Goal: Find specific page/section: Find specific page/section

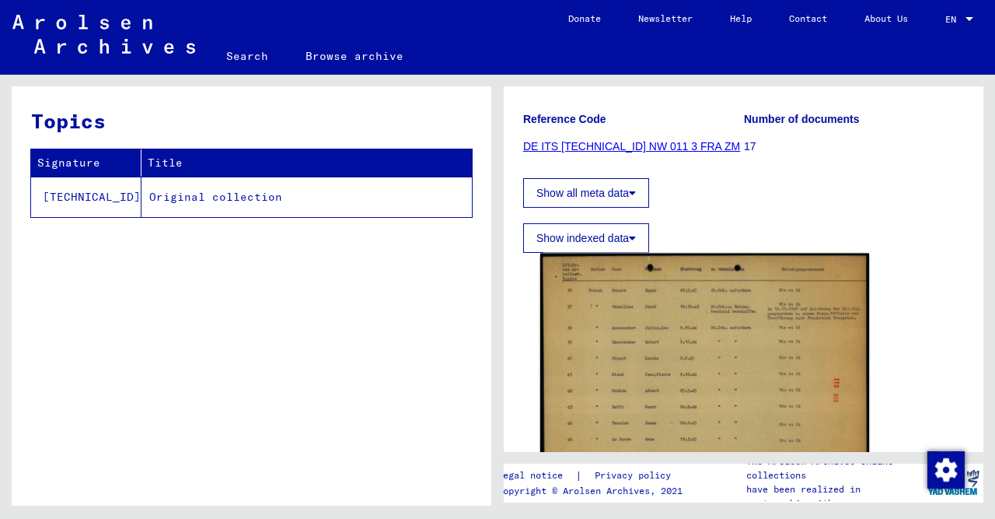
scroll to position [243, 0]
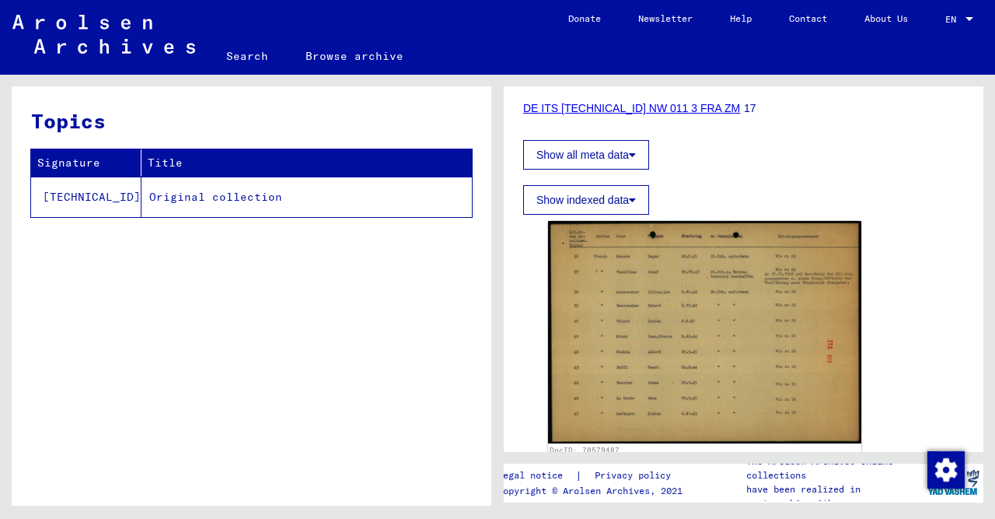
click at [610, 185] on button "Show indexed data" at bounding box center [586, 200] width 126 height 30
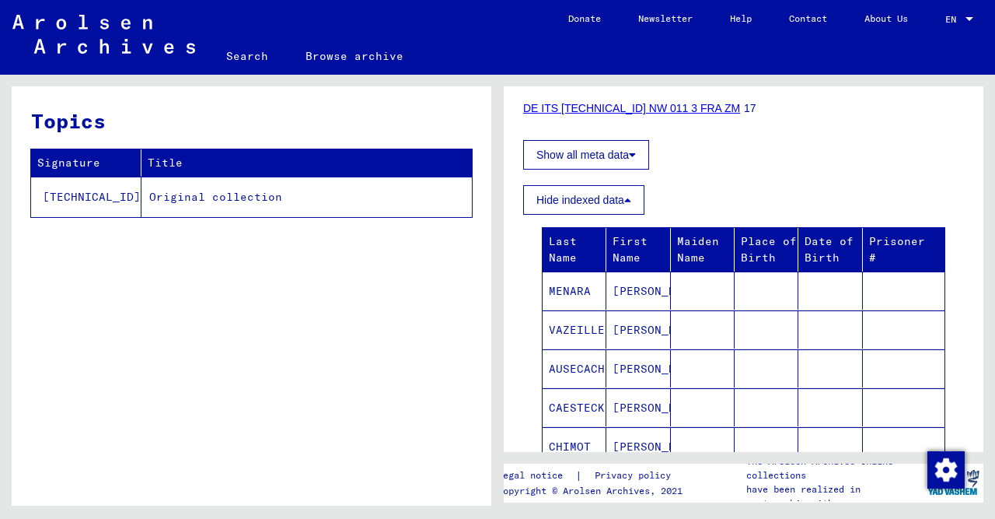
click at [634, 149] on icon at bounding box center [632, 154] width 7 height 11
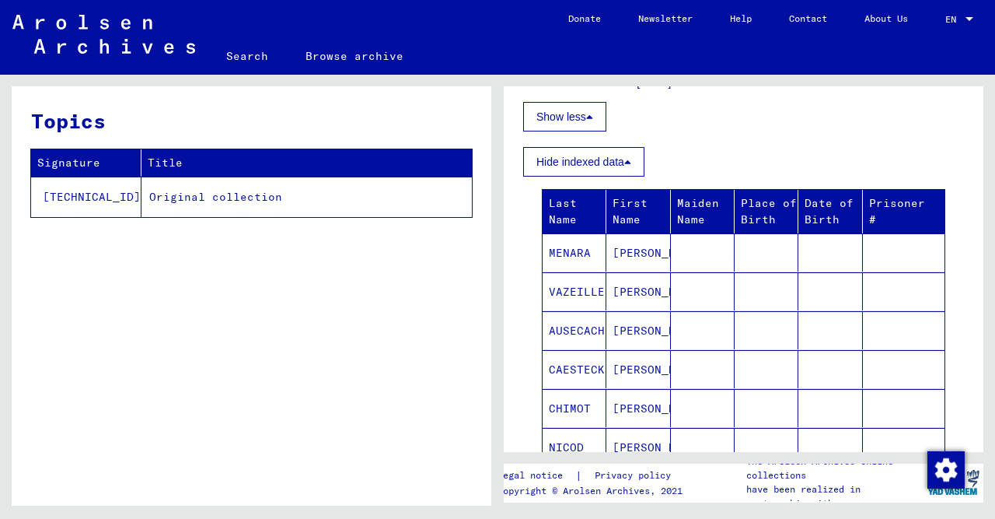
scroll to position [0, 0]
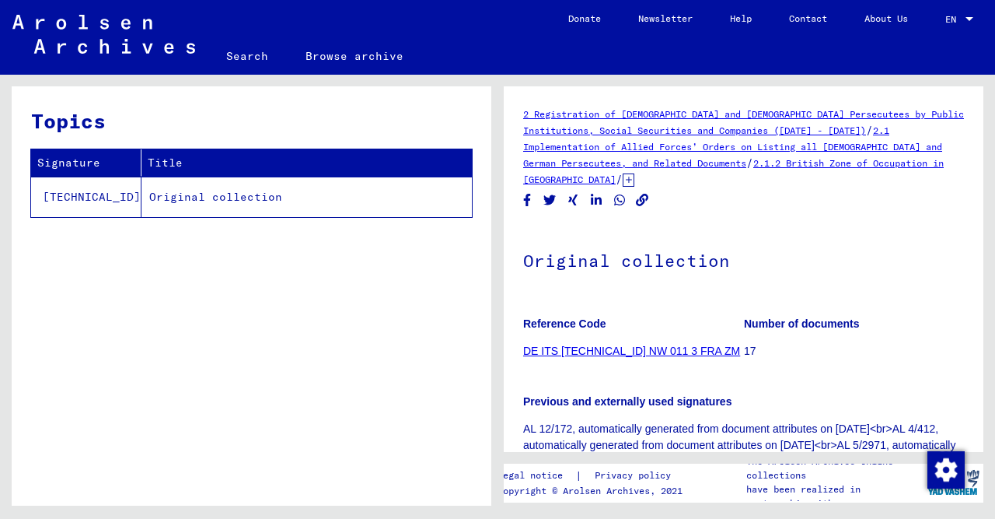
click at [715, 166] on link "2.1.2 British Zone of Occupation in [GEOGRAPHIC_DATA]" at bounding box center [733, 171] width 421 height 28
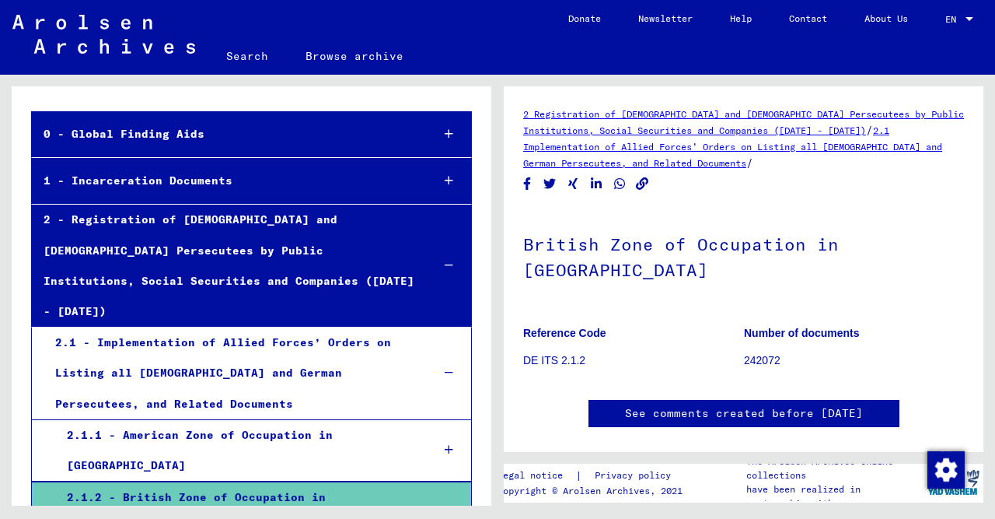
scroll to position [323, 0]
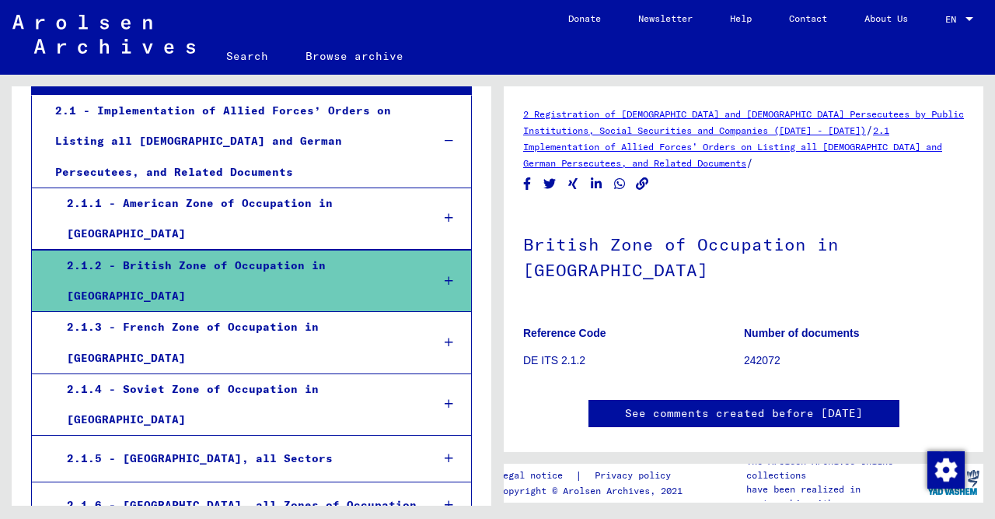
click at [340, 250] on div "2.1.2 - British Zone of Occupation in [GEOGRAPHIC_DATA]" at bounding box center [237, 280] width 364 height 61
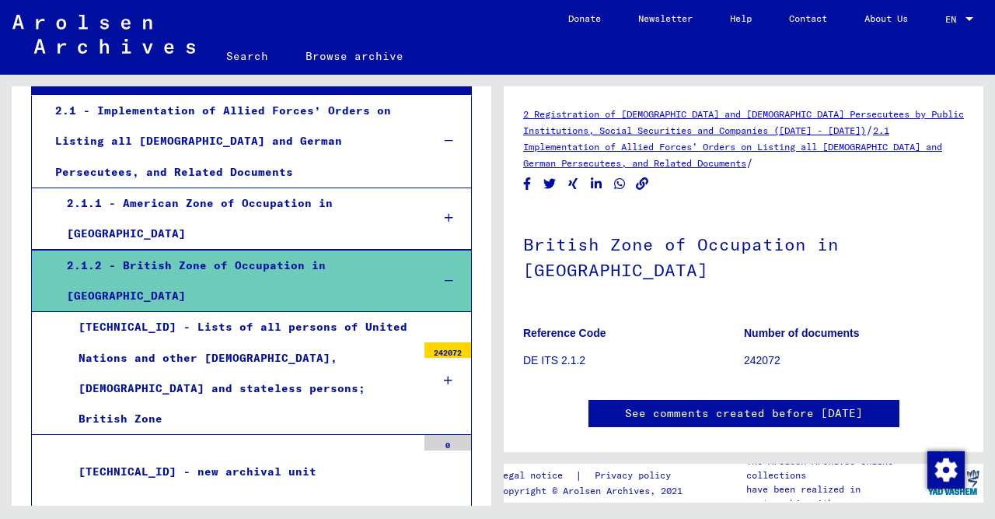
click at [326, 312] on div "[TECHNICAL_ID] - Lists of all persons of United Nations and other [DEMOGRAPHIC_…" at bounding box center [242, 373] width 350 height 122
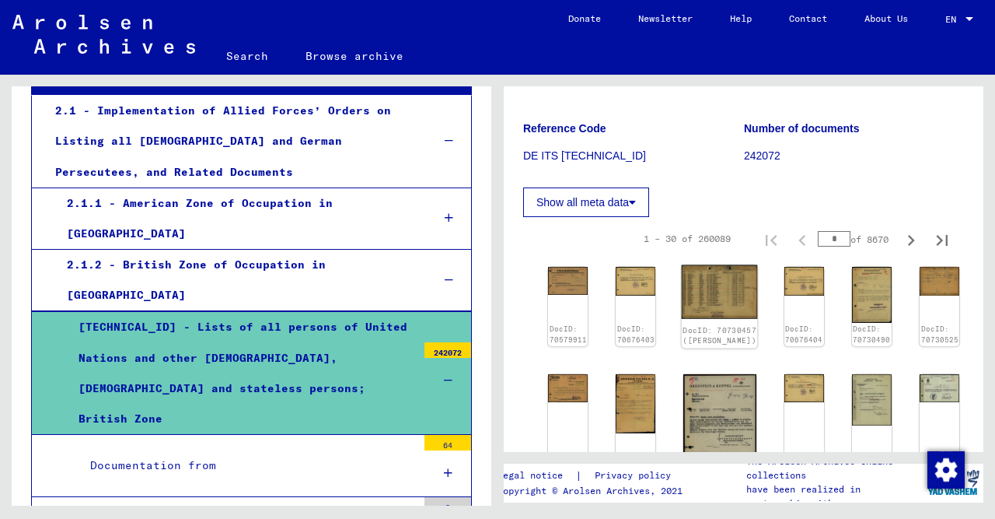
scroll to position [323, 0]
